Goal: Complete application form

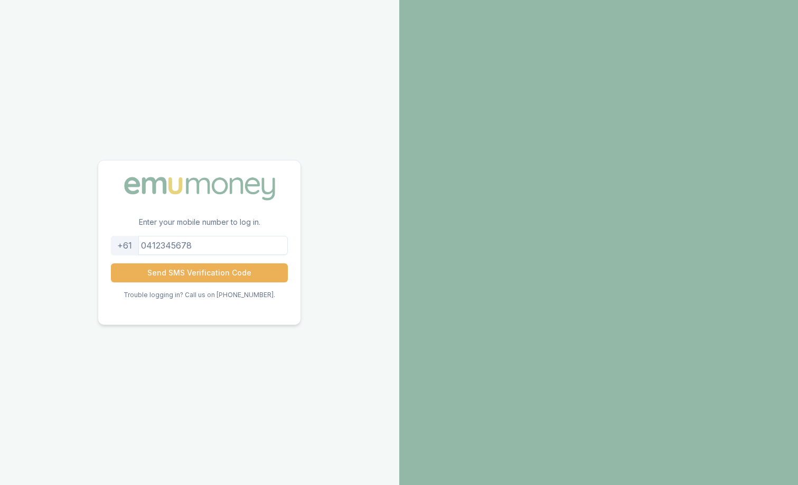
click at [218, 242] on input "tel" at bounding box center [199, 245] width 177 height 19
type input "493795494"
click at [208, 276] on button "Send SMS Verification Code" at bounding box center [199, 273] width 177 height 19
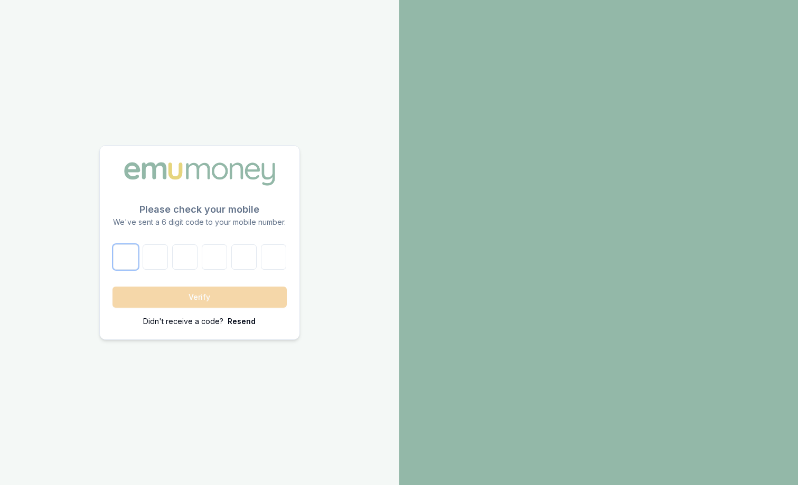
click at [135, 254] on input "number" at bounding box center [125, 257] width 25 height 25
type input "8"
type input "2"
type input "0"
type input "6"
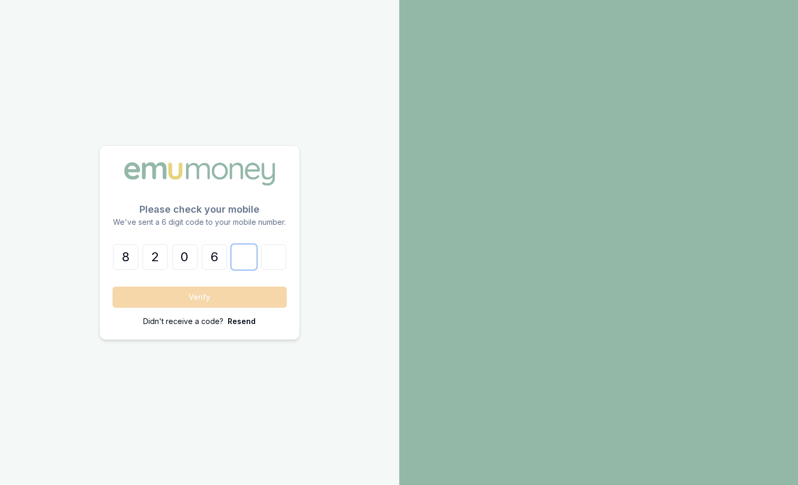
type input "1"
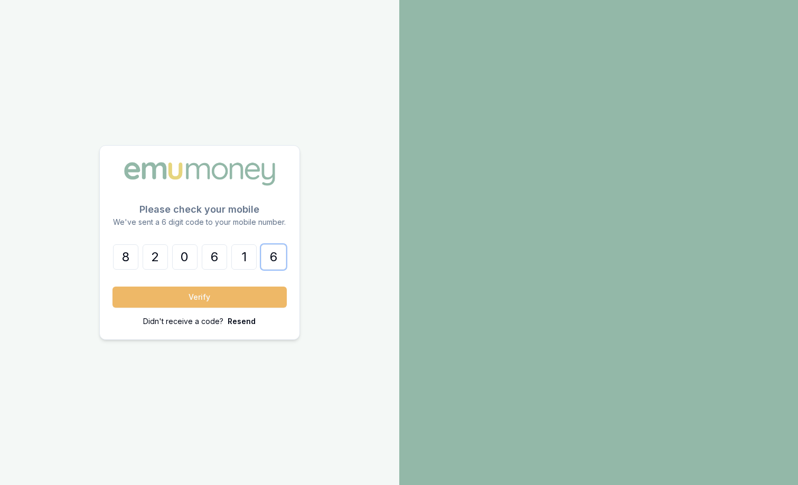
type input "6"
click at [157, 300] on button "Verify" at bounding box center [199, 297] width 174 height 21
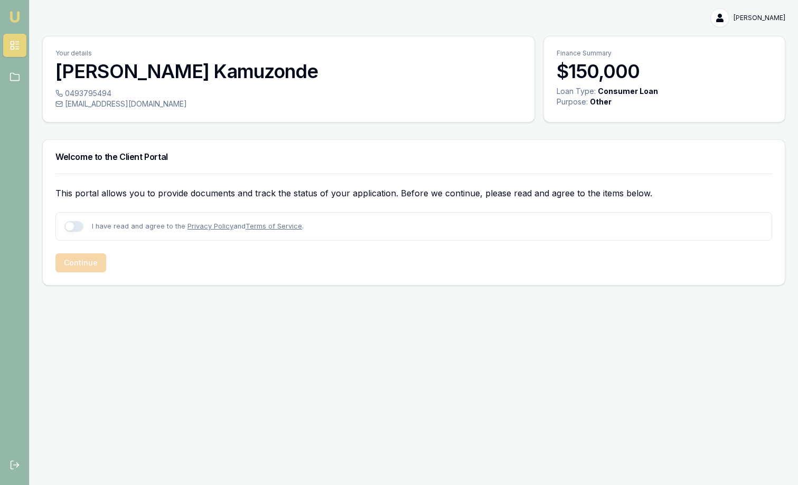
click at [76, 227] on button "button" at bounding box center [73, 226] width 19 height 11
checkbox input "true"
click at [89, 262] on button "Continue" at bounding box center [80, 263] width 51 height 19
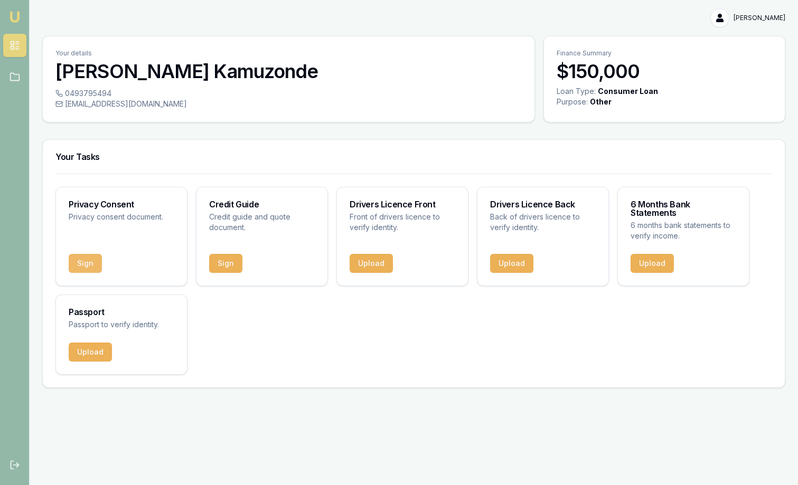
click at [95, 256] on button "Sign" at bounding box center [85, 263] width 33 height 19
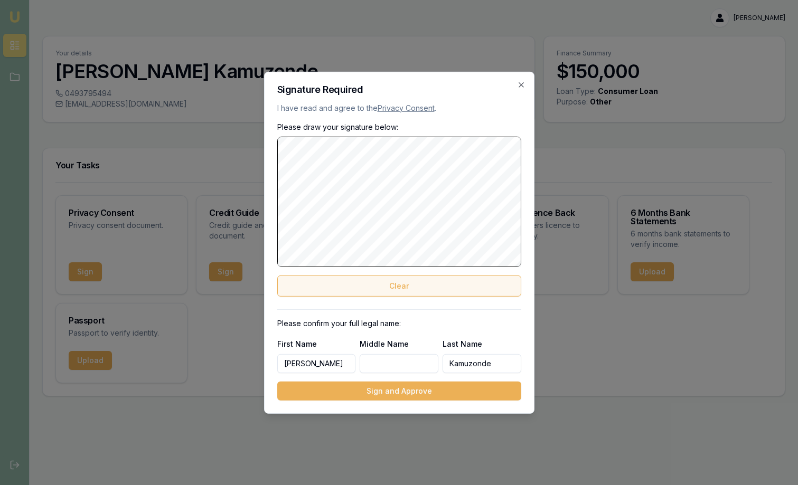
click at [353, 289] on button "Clear" at bounding box center [399, 286] width 244 height 21
click at [368, 281] on button "Clear" at bounding box center [399, 286] width 244 height 21
click at [411, 286] on button "Clear" at bounding box center [399, 286] width 244 height 21
click at [284, 152] on div at bounding box center [399, 201] width 244 height 130
click at [409, 285] on button "Clear" at bounding box center [399, 286] width 244 height 21
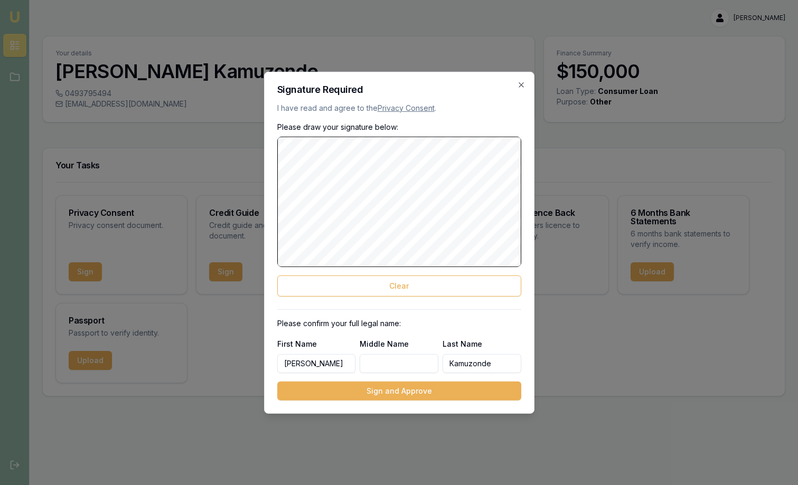
click at [388, 357] on input "Middle Name" at bounding box center [399, 363] width 79 height 19
type input "[PERSON_NAME]"
click at [361, 380] on div "Please draw your signature below: Clear Please confirm your full legal name: Fi…" at bounding box center [399, 260] width 244 height 279
click at [357, 391] on button "Sign and Approve" at bounding box center [399, 391] width 244 height 19
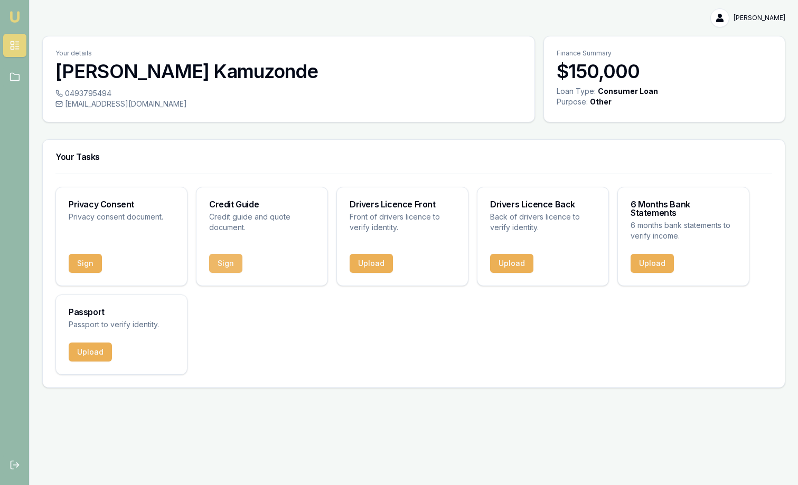
click at [222, 254] on button "Sign" at bounding box center [225, 263] width 33 height 19
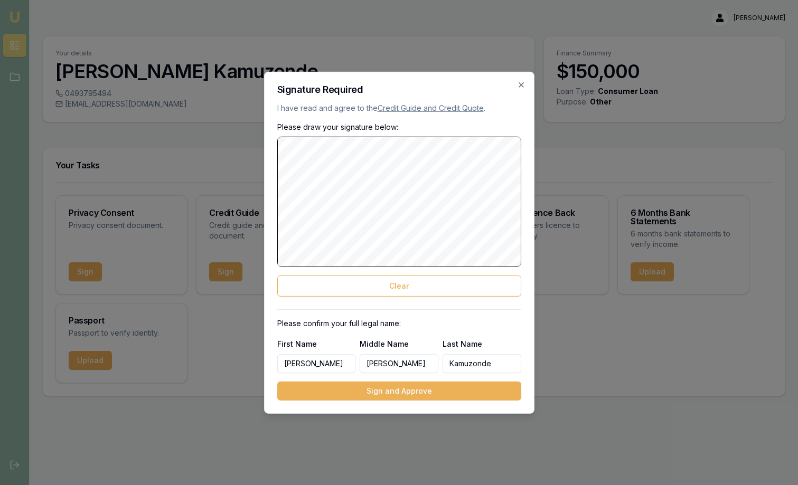
click at [276, 174] on div "Signature Required I have read and agree to the Credit Guide and Credit Quote .…" at bounding box center [399, 242] width 270 height 342
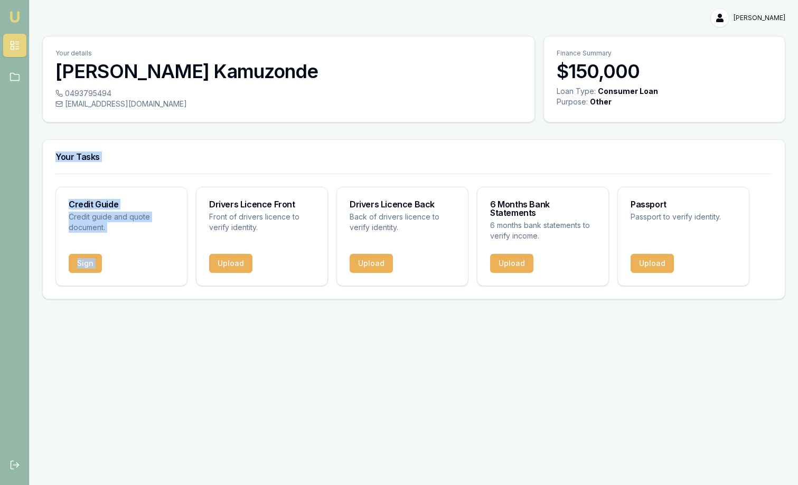
click at [289, 184] on div "Your Tasks Credit Guide Credit guide and quote document. Sign Drivers Licence F…" at bounding box center [413, 219] width 743 height 160
click at [276, 149] on div "Your Tasks" at bounding box center [414, 157] width 742 height 34
click at [89, 256] on button "Sign" at bounding box center [85, 263] width 33 height 19
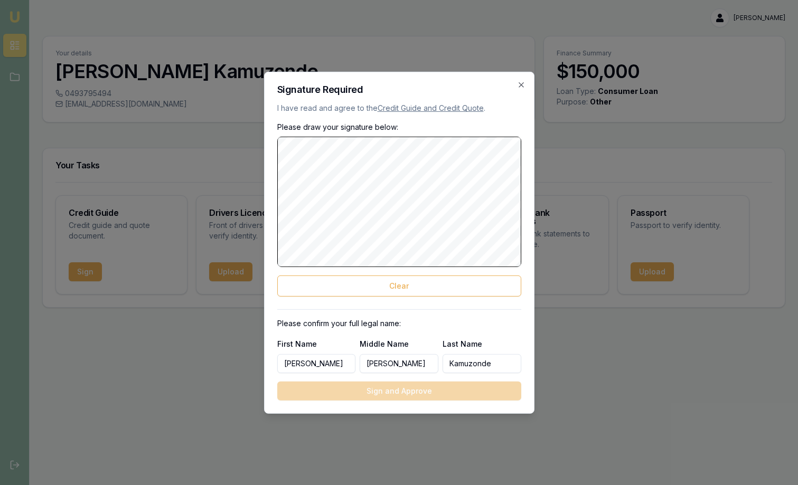
click at [297, 153] on div "Signature Required I have read and agree to the Credit Guide and Credit Quote .…" at bounding box center [399, 242] width 270 height 342
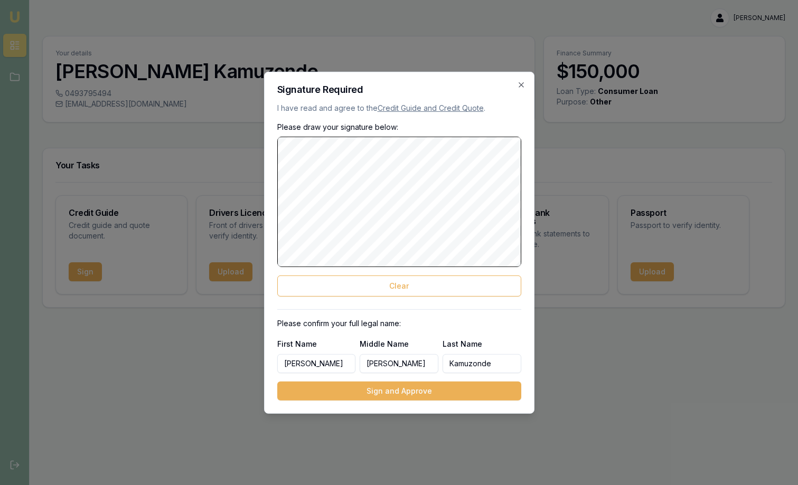
drag, startPoint x: 276, startPoint y: 162, endPoint x: 273, endPoint y: 192, distance: 30.3
click at [273, 192] on div "Signature Required I have read and agree to the Credit Guide and Credit Quote .…" at bounding box center [399, 242] width 270 height 342
click at [424, 393] on button "Sign and Approve" at bounding box center [399, 391] width 244 height 19
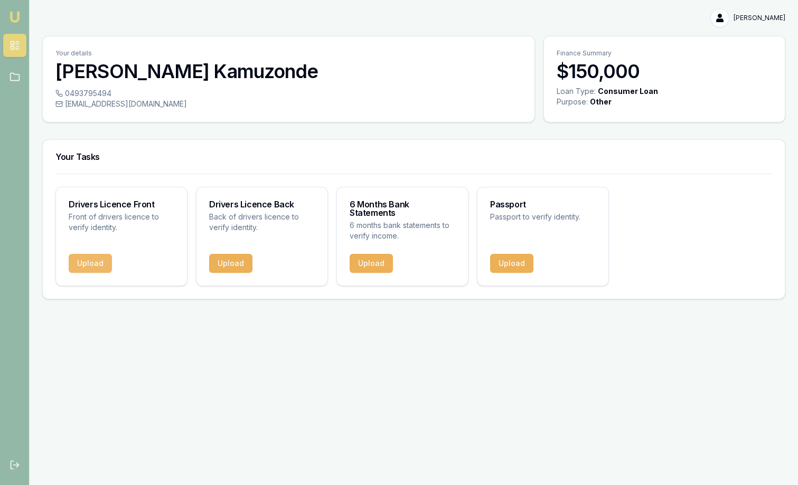
click at [92, 254] on button "Upload" at bounding box center [90, 263] width 43 height 19
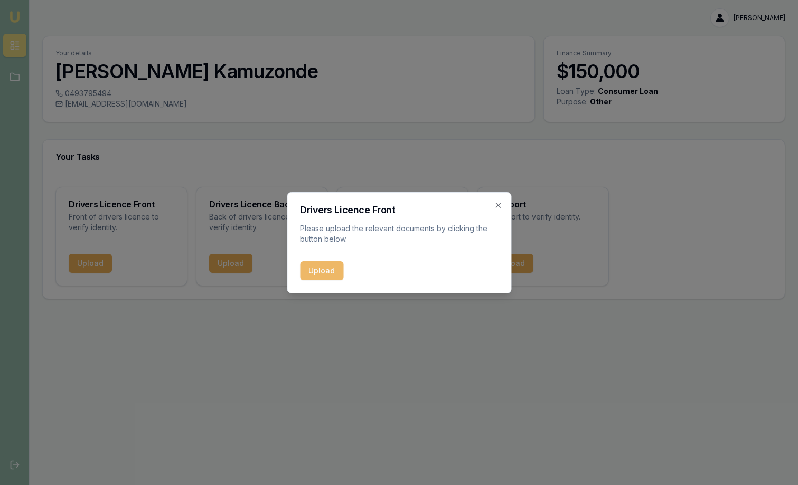
click at [320, 266] on button "Upload" at bounding box center [321, 270] width 43 height 19
click at [329, 276] on div "Upload" at bounding box center [399, 270] width 198 height 19
click at [323, 271] on div "Upload" at bounding box center [399, 270] width 198 height 19
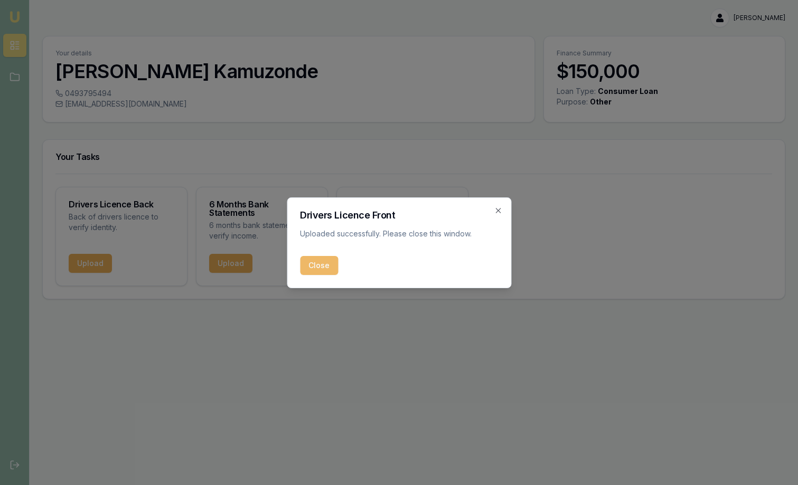
click at [331, 264] on button "Close" at bounding box center [319, 265] width 38 height 19
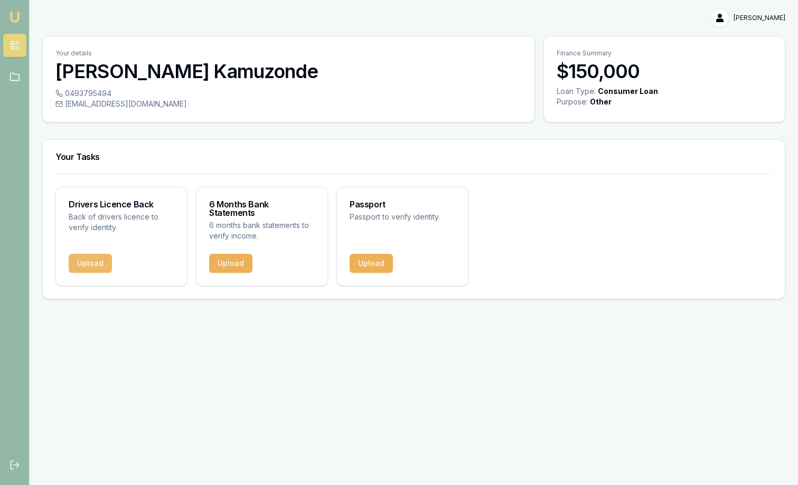
click at [90, 254] on button "Upload" at bounding box center [90, 263] width 43 height 19
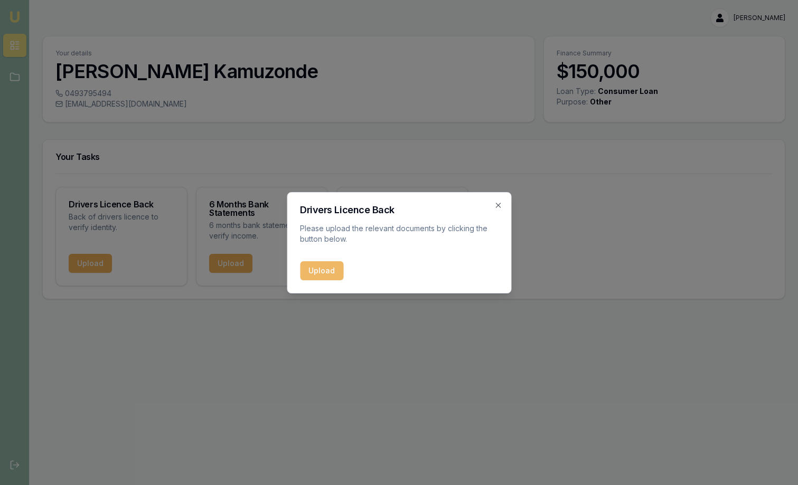
click at [315, 269] on button "Upload" at bounding box center [321, 270] width 43 height 19
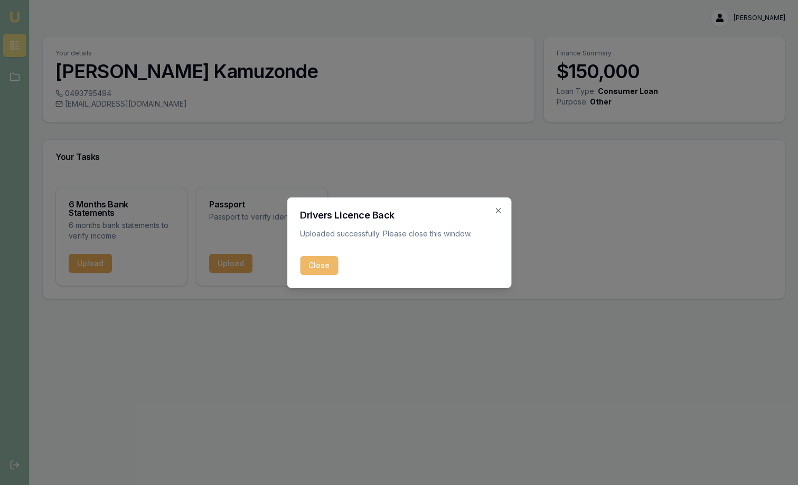
click at [321, 265] on button "Close" at bounding box center [319, 265] width 38 height 19
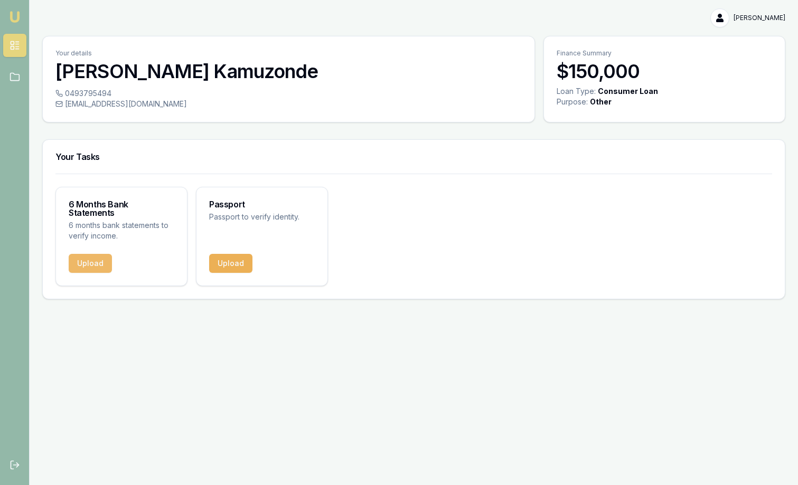
click at [95, 258] on button "Upload" at bounding box center [90, 263] width 43 height 19
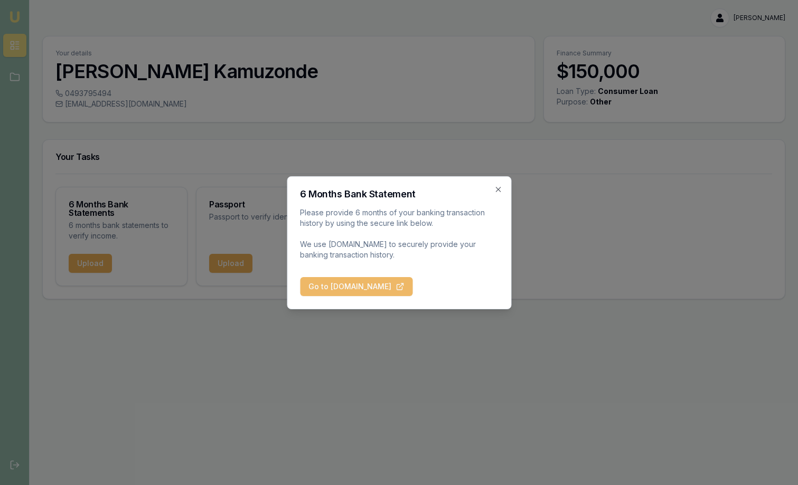
click at [339, 283] on button "Go to [DOMAIN_NAME]" at bounding box center [356, 286] width 112 height 19
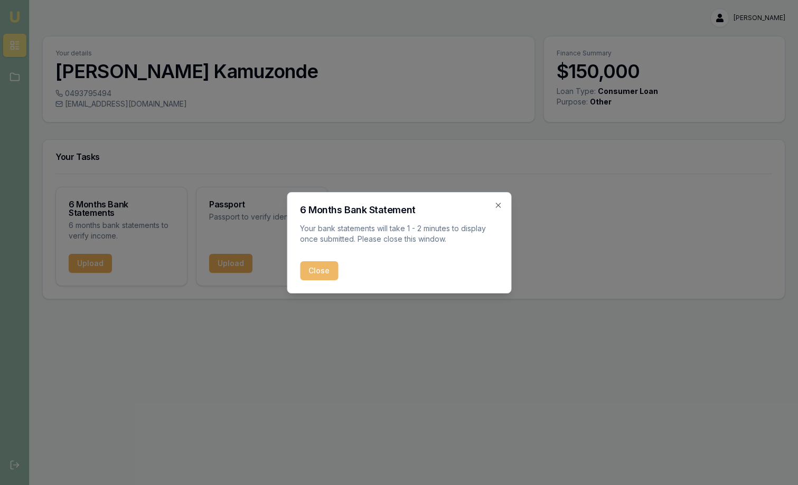
click at [322, 271] on button "Close" at bounding box center [319, 270] width 38 height 19
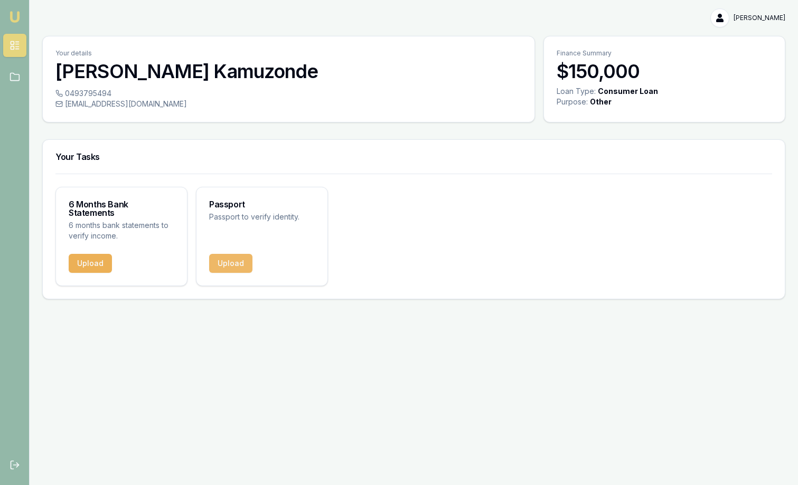
click at [236, 258] on button "Upload" at bounding box center [230, 263] width 43 height 19
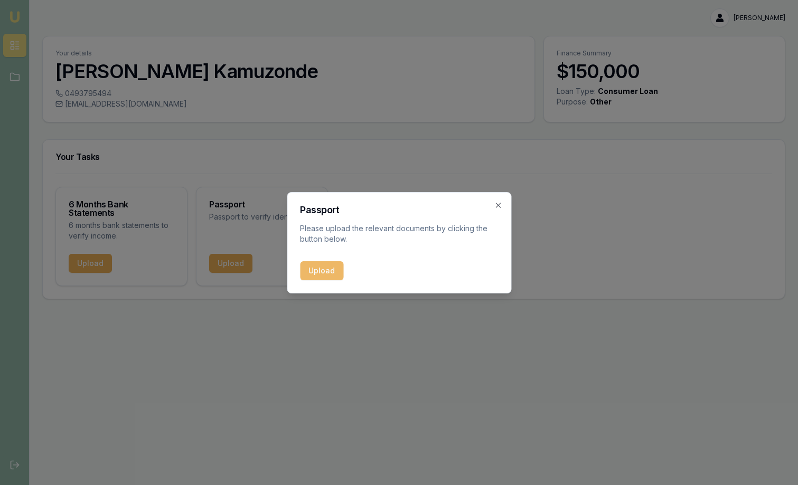
click at [321, 269] on button "Upload" at bounding box center [321, 270] width 43 height 19
click at [324, 266] on div "Upload" at bounding box center [399, 270] width 198 height 19
click at [319, 273] on div "Upload" at bounding box center [399, 270] width 198 height 19
click at [326, 273] on div "Upload" at bounding box center [399, 270] width 198 height 19
click at [316, 271] on div "Upload" at bounding box center [399, 270] width 198 height 19
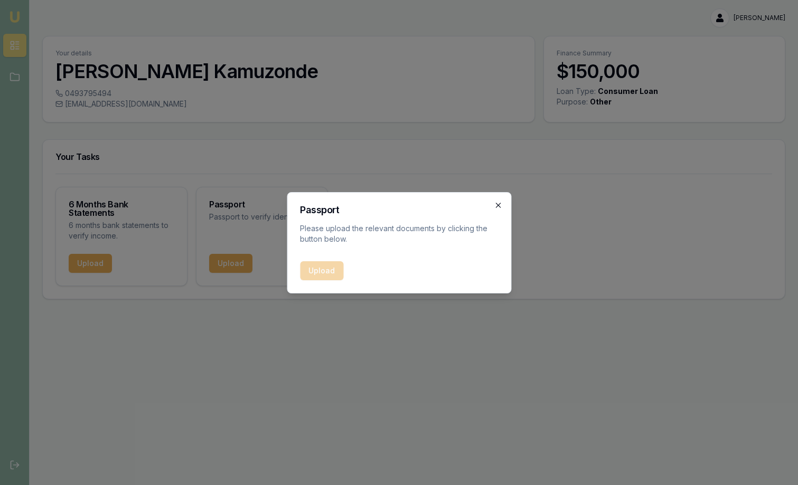
click at [498, 206] on icon "button" at bounding box center [498, 205] width 8 height 8
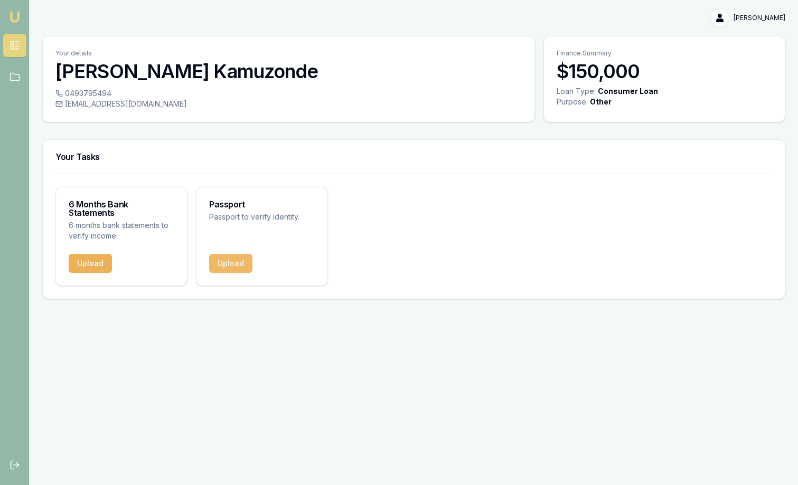
click at [243, 255] on button "Upload" at bounding box center [230, 263] width 43 height 19
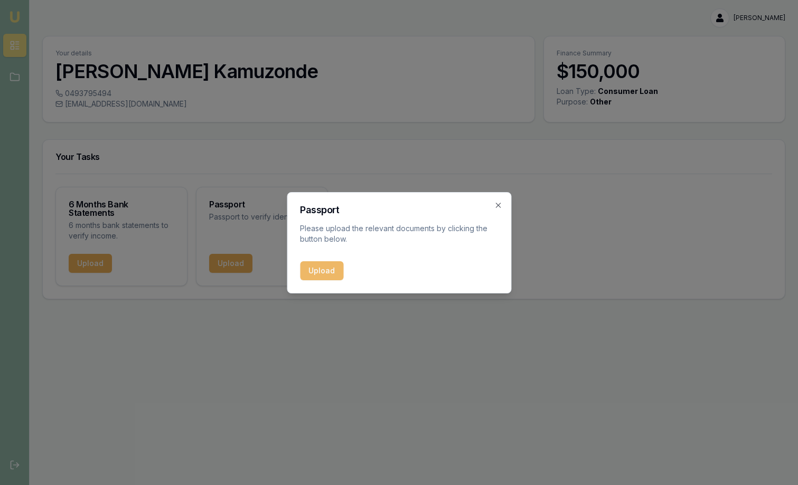
click at [329, 268] on button "Upload" at bounding box center [321, 270] width 43 height 19
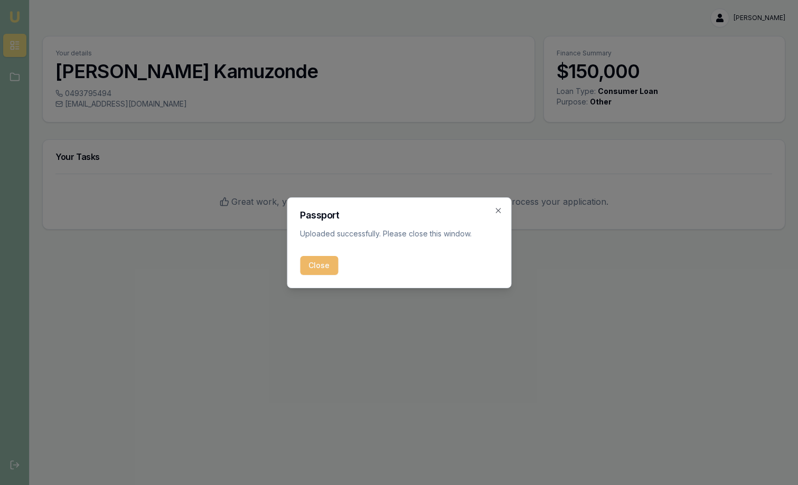
click at [326, 270] on button "Close" at bounding box center [319, 265] width 38 height 19
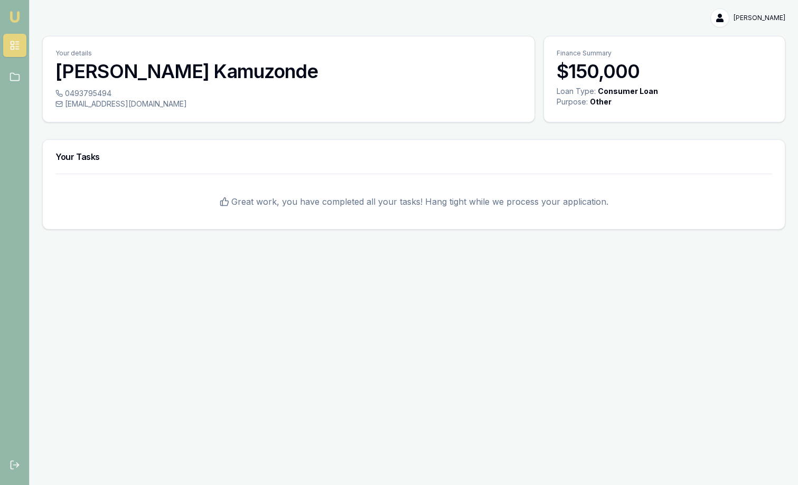
click at [304, 248] on div "Emu Broker [PERSON_NAME] Toggle Menu Your details [PERSON_NAME] 0493795494 [EMA…" at bounding box center [399, 242] width 798 height 485
